Goal: Information Seeking & Learning: Learn about a topic

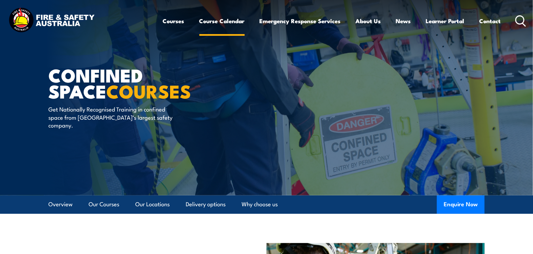
click at [216, 22] on link "Course Calendar" at bounding box center [221, 21] width 45 height 18
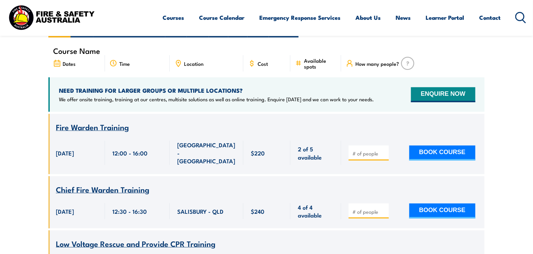
scroll to position [68, 0]
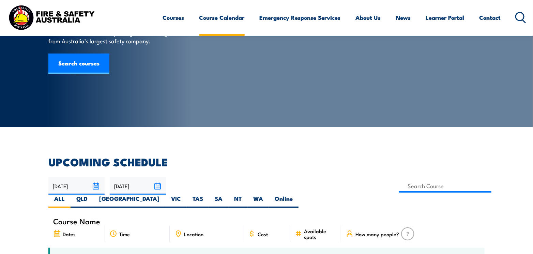
click at [227, 17] on link "Course Calendar" at bounding box center [221, 18] width 45 height 18
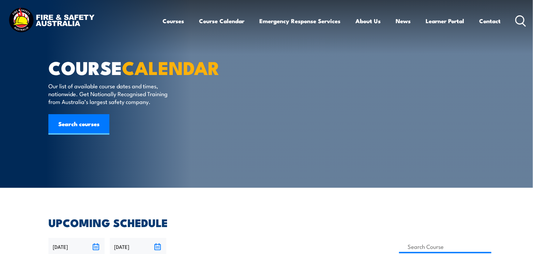
scroll to position [0, 0]
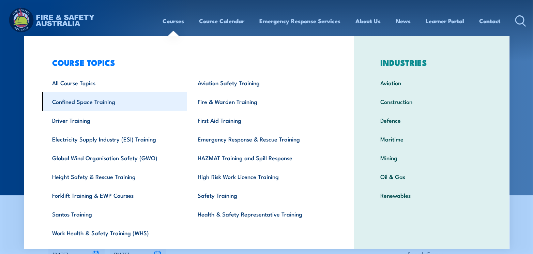
click at [96, 99] on link "Confined Space Training" at bounding box center [115, 101] width 146 height 19
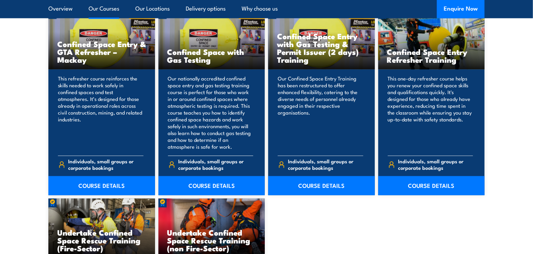
scroll to position [546, 0]
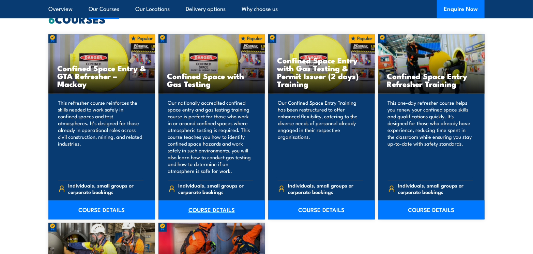
click at [205, 211] on link "COURSE DETAILS" at bounding box center [212, 210] width 107 height 19
click at [319, 211] on link "COURSE DETAILS" at bounding box center [321, 210] width 107 height 19
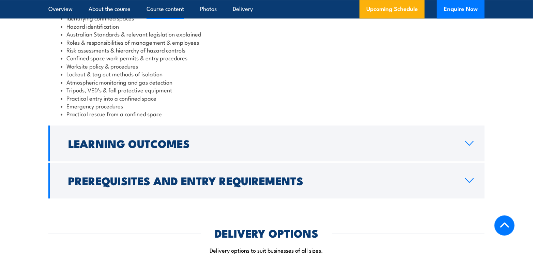
scroll to position [818, 0]
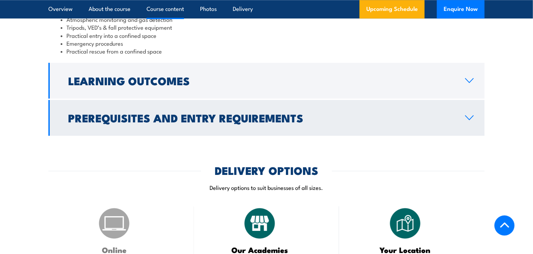
click at [474, 120] on icon at bounding box center [470, 118] width 8 height 4
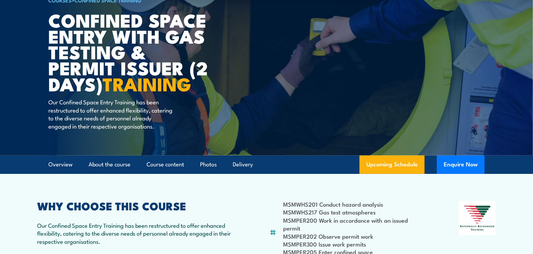
scroll to position [0, 0]
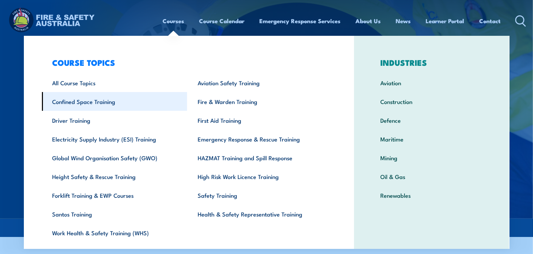
click at [78, 99] on link "Confined Space Training" at bounding box center [115, 101] width 146 height 19
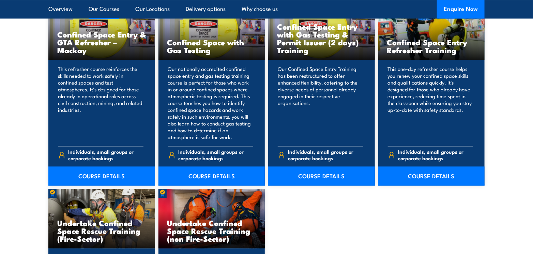
scroll to position [546, 0]
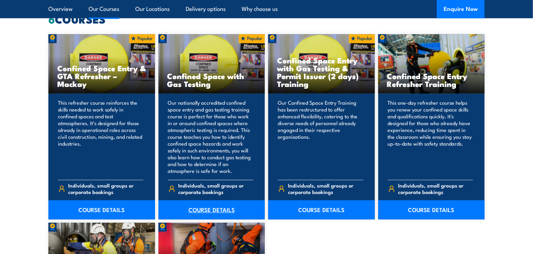
click at [208, 210] on link "COURSE DETAILS" at bounding box center [212, 210] width 107 height 19
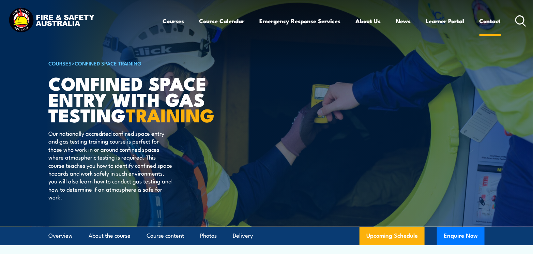
drag, startPoint x: 490, startPoint y: 21, endPoint x: 487, endPoint y: 28, distance: 7.7
click at [490, 21] on link "Contact" at bounding box center [490, 21] width 21 height 18
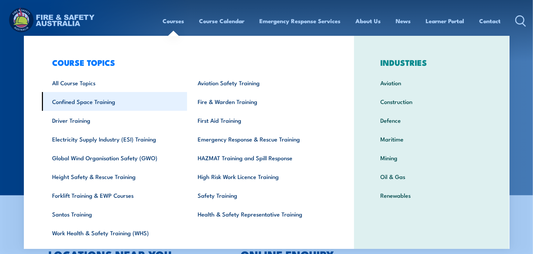
click at [113, 105] on link "Confined Space Training" at bounding box center [115, 101] width 146 height 19
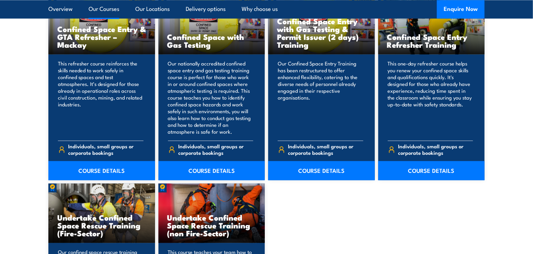
scroll to position [546, 0]
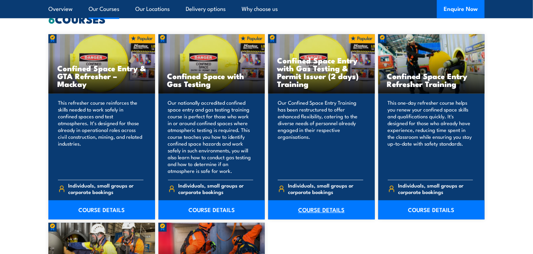
click at [322, 213] on link "COURSE DETAILS" at bounding box center [321, 210] width 107 height 19
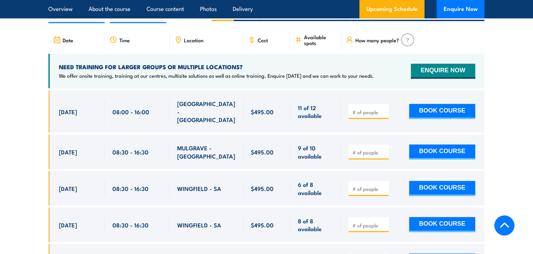
scroll to position [1296, 0]
